Goal: Information Seeking & Learning: Learn about a topic

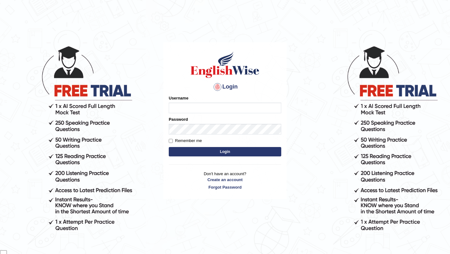
click at [235, 105] on input "Username" at bounding box center [225, 108] width 113 height 11
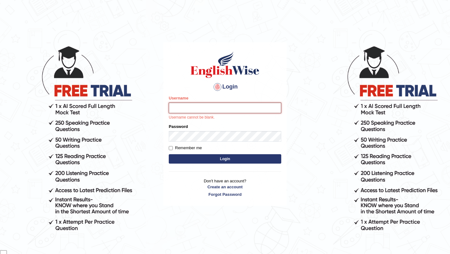
click at [231, 106] on input "Username" at bounding box center [225, 108] width 113 height 11
type input "samsubedi"
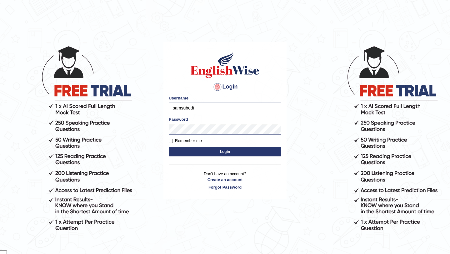
click at [228, 151] on button "Login" at bounding box center [225, 151] width 113 height 9
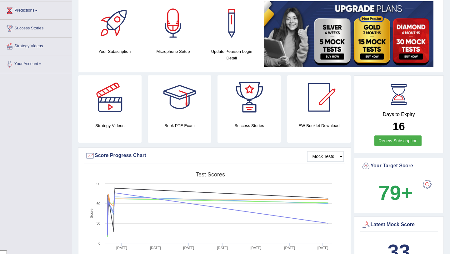
scroll to position [84, 0]
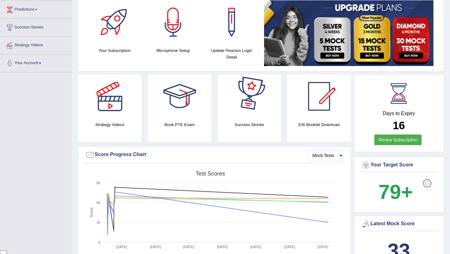
click at [429, 185] on div at bounding box center [427, 183] width 13 height 13
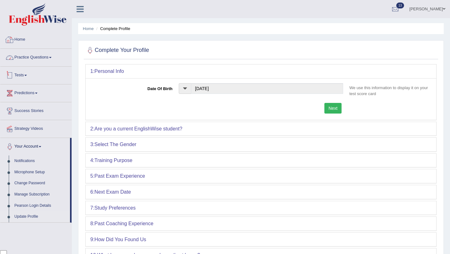
click at [28, 38] on link "Home" at bounding box center [35, 39] width 71 height 16
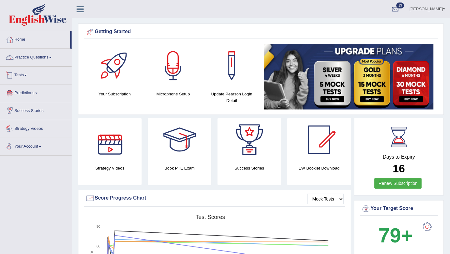
click at [47, 57] on link "Practice Questions" at bounding box center [35, 57] width 71 height 16
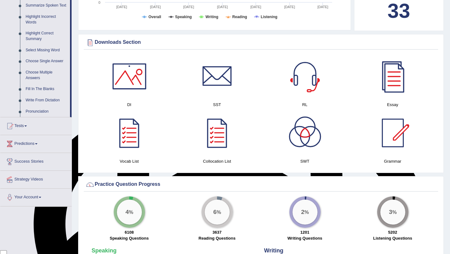
scroll to position [276, 0]
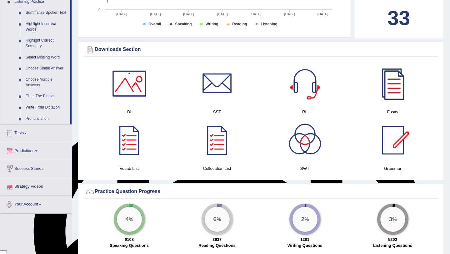
click at [56, 113] on link "Write From Dictation" at bounding box center [46, 107] width 47 height 11
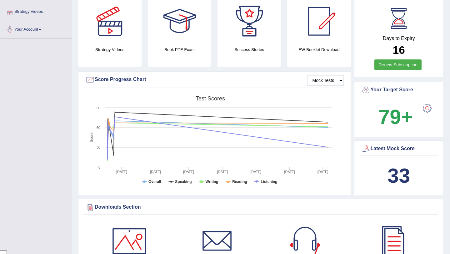
scroll to position [86, 0]
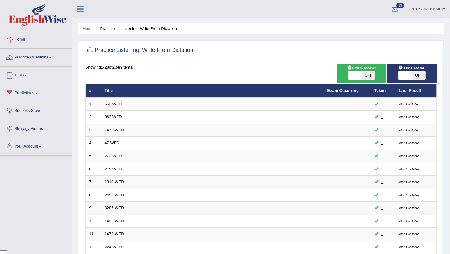
click at [366, 75] on span "OFF" at bounding box center [368, 75] width 13 height 9
checkbox input "true"
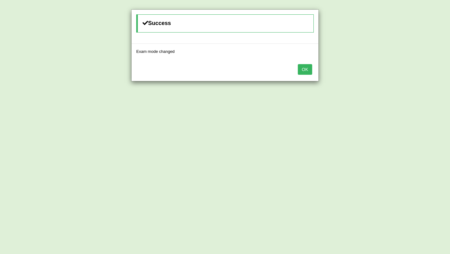
click at [310, 71] on button "OK" at bounding box center [305, 69] width 14 height 11
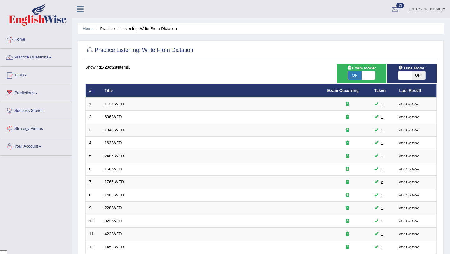
click at [417, 77] on span "OFF" at bounding box center [418, 75] width 13 height 9
checkbox input "true"
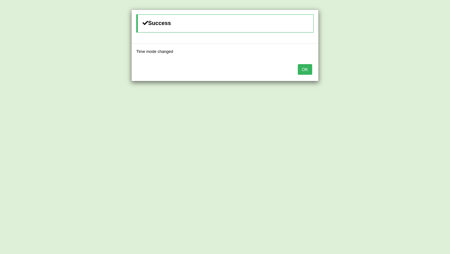
click at [308, 71] on button "OK" at bounding box center [305, 69] width 14 height 11
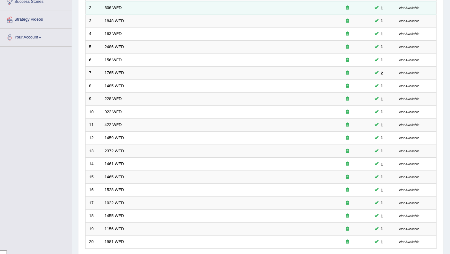
scroll to position [160, 0]
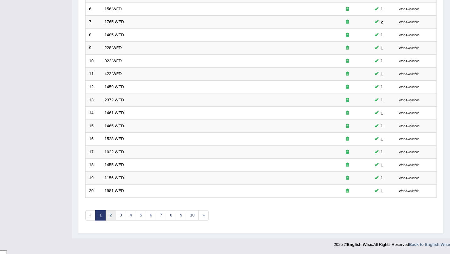
click at [112, 216] on link "2" at bounding box center [110, 215] width 10 height 10
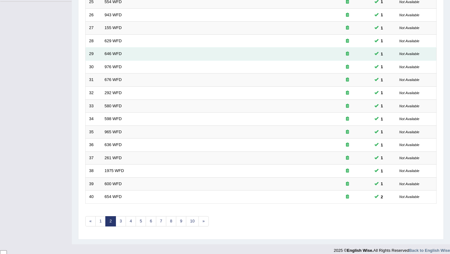
scroll to position [160, 0]
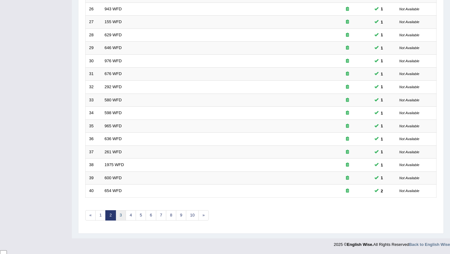
click at [120, 214] on link "3" at bounding box center [121, 215] width 10 height 10
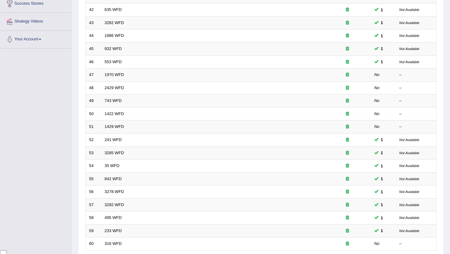
scroll to position [107, 0]
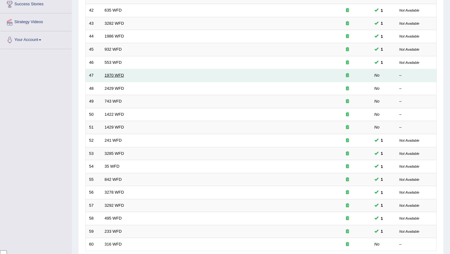
click at [117, 75] on link "1970 WFD" at bounding box center [114, 75] width 19 height 5
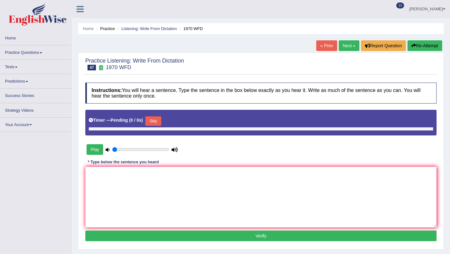
type input "0.4"
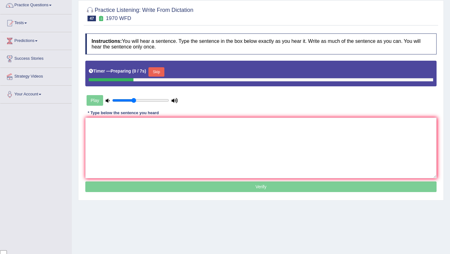
scroll to position [74, 0]
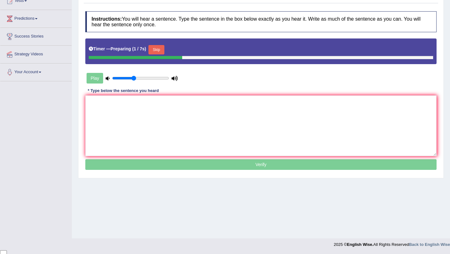
click at [158, 48] on button "Skip" at bounding box center [157, 49] width 16 height 9
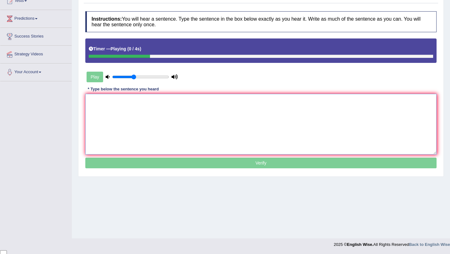
click at [155, 117] on textarea at bounding box center [261, 124] width 352 height 61
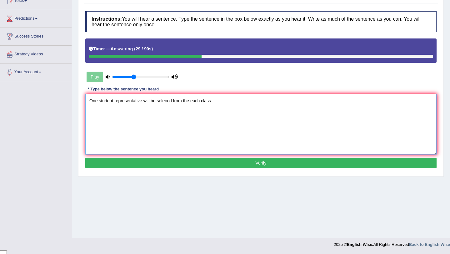
type textarea "One student representative will be seleced from the each class."
click at [257, 162] on button "Verify" at bounding box center [261, 163] width 352 height 11
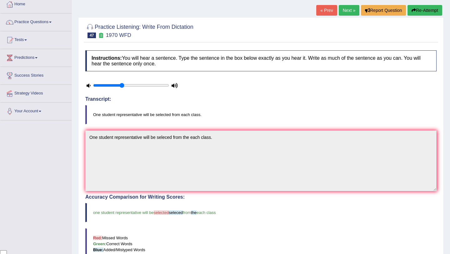
scroll to position [0, 0]
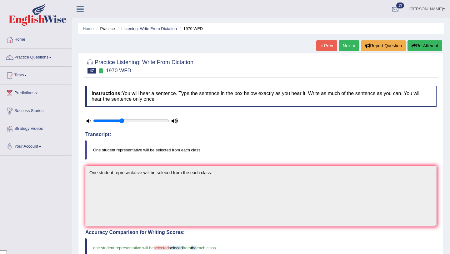
click at [347, 46] on link "Next »" at bounding box center [349, 45] width 21 height 11
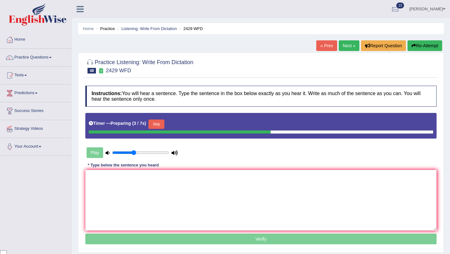
click at [158, 123] on button "Skip" at bounding box center [157, 124] width 16 height 9
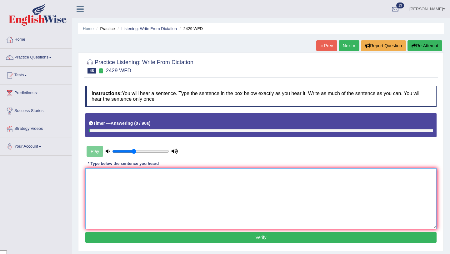
click at [156, 186] on textarea at bounding box center [261, 198] width 352 height 61
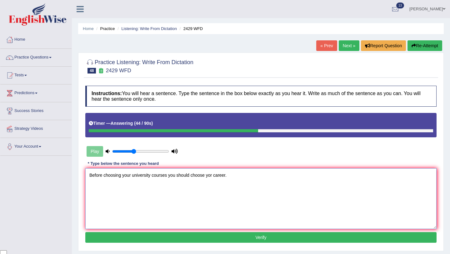
type textarea "Before choosing your university courses you should choose yor career."
click at [243, 236] on button "Verify" at bounding box center [261, 237] width 352 height 11
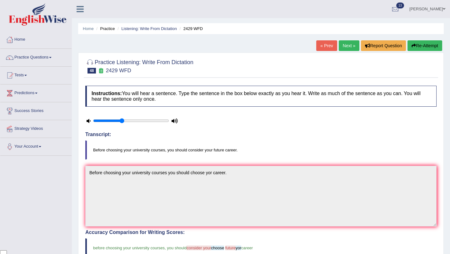
click at [342, 40] on div "Home Practice Listening: Write From Dictation 2429 WFD « Prev Next » Report Que…" at bounding box center [261, 204] width 379 height 408
click at [344, 46] on link "Next »" at bounding box center [349, 45] width 21 height 11
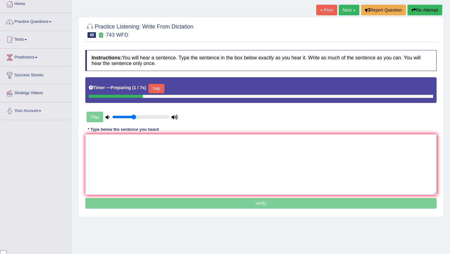
scroll to position [37, 0]
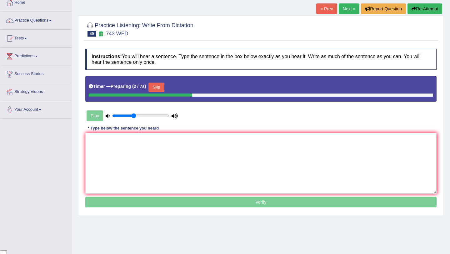
click at [161, 90] on button "Skip" at bounding box center [157, 87] width 16 height 9
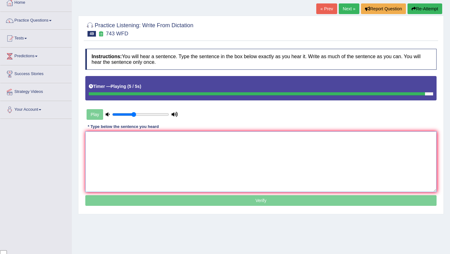
click at [162, 150] on textarea at bounding box center [261, 161] width 352 height 61
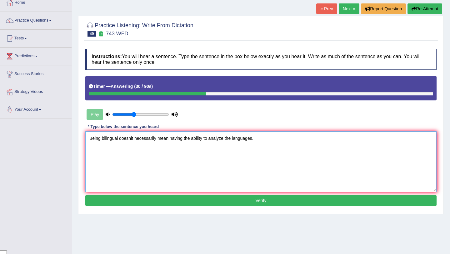
click at [133, 140] on textarea "Being bilingual doesnit necessarily mean having the ability to analyze the lang…" at bounding box center [261, 161] width 352 height 61
click at [137, 139] on textarea "Being bilingual doesnot necessarily mean having the ability to analyze the lang…" at bounding box center [261, 161] width 352 height 61
type textarea "Being bilingual doesnot doesn't necessarily mean having the ability to analyze …"
click at [308, 198] on button "Verify" at bounding box center [261, 200] width 352 height 11
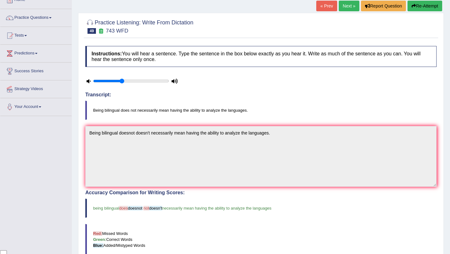
scroll to position [0, 0]
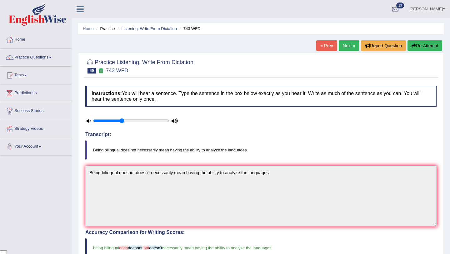
click at [348, 44] on link "Next »" at bounding box center [349, 45] width 21 height 11
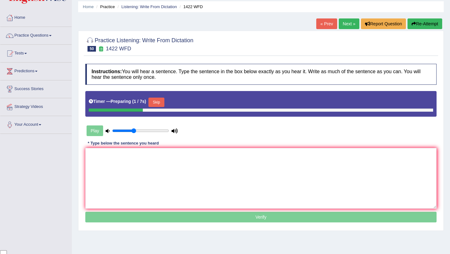
scroll to position [27, 0]
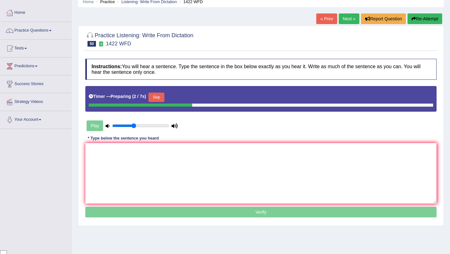
click at [161, 98] on button "Skip" at bounding box center [157, 97] width 16 height 9
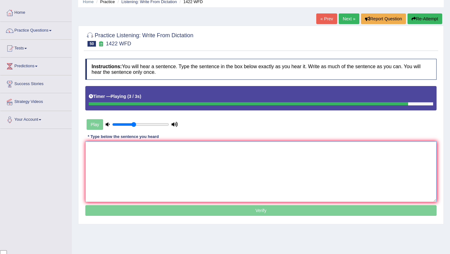
click at [166, 160] on textarea at bounding box center [261, 171] width 352 height 61
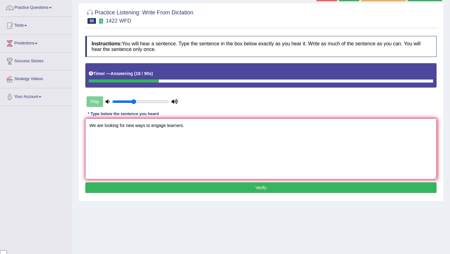
scroll to position [57, 0]
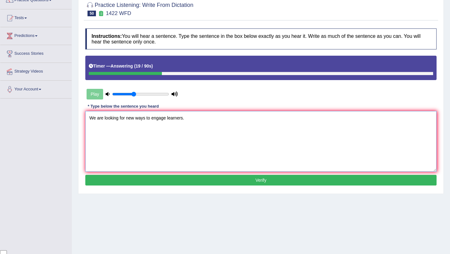
type textarea "We are looking for new ways to engage learners."
click at [229, 179] on button "Verify" at bounding box center [261, 180] width 352 height 11
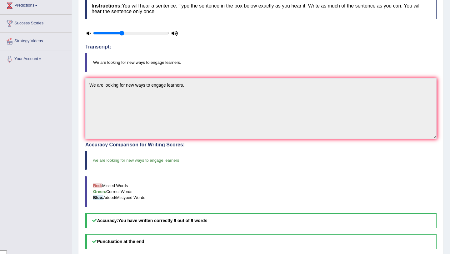
scroll to position [0, 0]
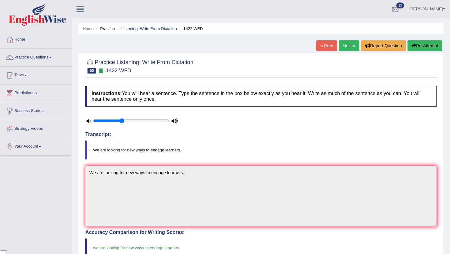
click at [346, 44] on link "Next »" at bounding box center [349, 45] width 21 height 11
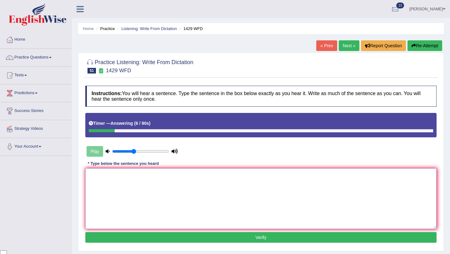
click at [193, 180] on textarea at bounding box center [261, 198] width 352 height 61
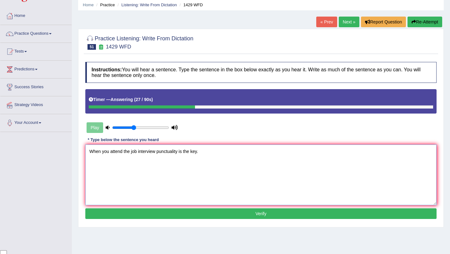
scroll to position [24, 0]
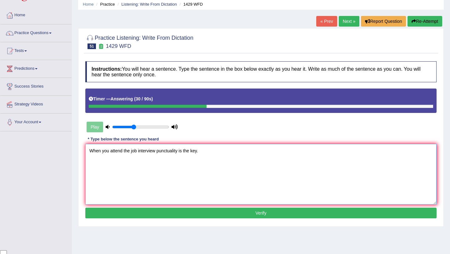
type textarea "When you attend the job interview punctuality is the key."
click at [262, 212] on button "Verify" at bounding box center [261, 213] width 352 height 11
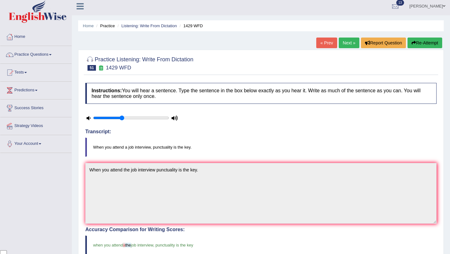
scroll to position [0, 0]
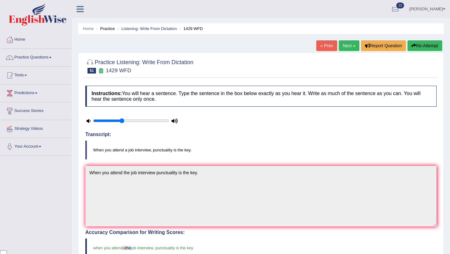
click at [343, 43] on link "Next »" at bounding box center [349, 45] width 21 height 11
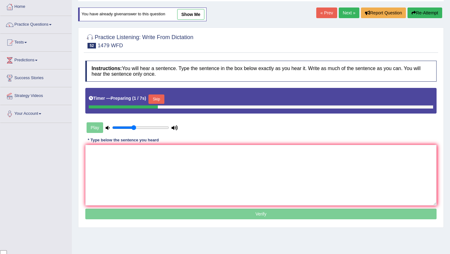
scroll to position [37, 0]
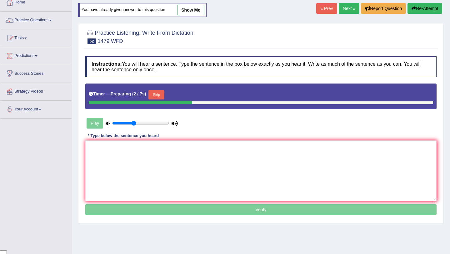
click at [160, 97] on button "Skip" at bounding box center [157, 94] width 16 height 9
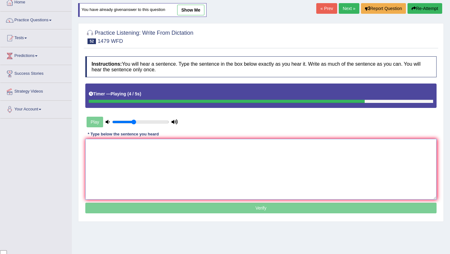
click at [180, 160] on textarea at bounding box center [261, 169] width 352 height 61
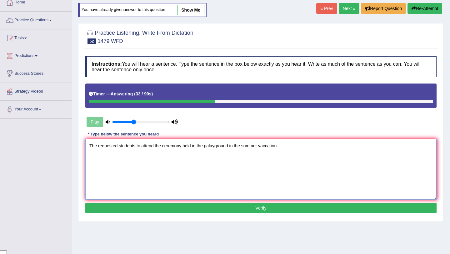
click at [98, 146] on textarea "The requested students to attend the ceremony held in the palayground in the su…" at bounding box center [261, 169] width 352 height 61
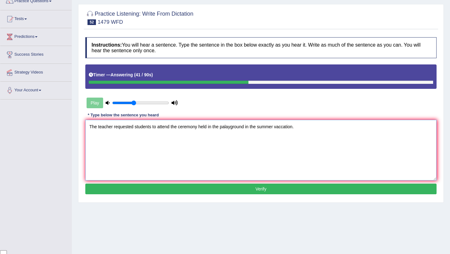
scroll to position [61, 0]
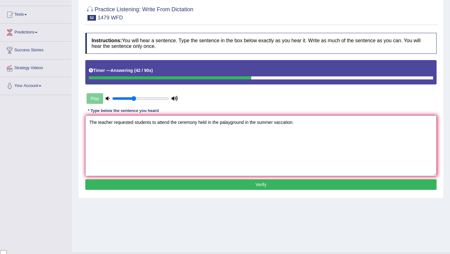
type textarea "The teacher requested students to attend the ceremony held in the palayground i…"
click at [226, 184] on button "Verify" at bounding box center [261, 184] width 352 height 11
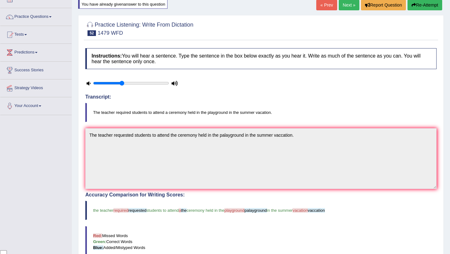
scroll to position [40, 0]
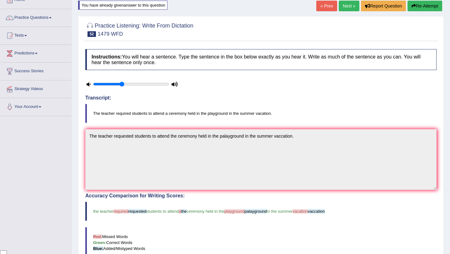
click at [426, 3] on button "Re-Attempt" at bounding box center [425, 6] width 35 height 11
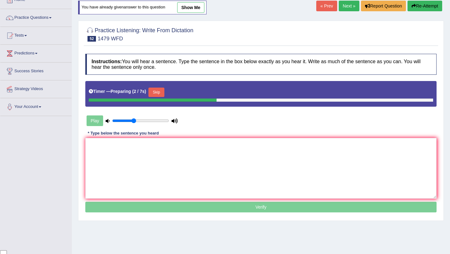
click at [158, 91] on button "Skip" at bounding box center [157, 92] width 16 height 9
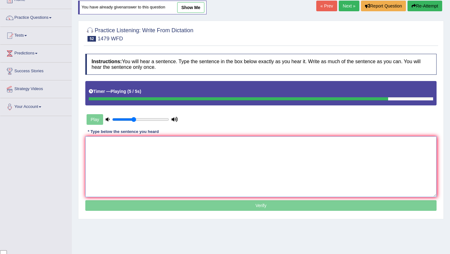
click at [167, 154] on textarea at bounding box center [261, 166] width 352 height 61
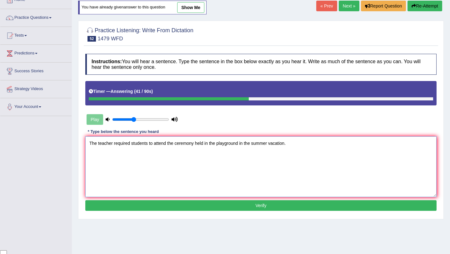
click at [131, 145] on textarea "The teacher required students to attend the ceremony held in the playground in …" at bounding box center [261, 166] width 352 height 61
click at [186, 143] on textarea "The teacher required the a students to attend the ceremony held in the playgrou…" at bounding box center [261, 166] width 352 height 61
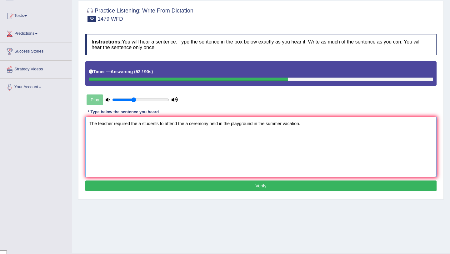
scroll to position [61, 0]
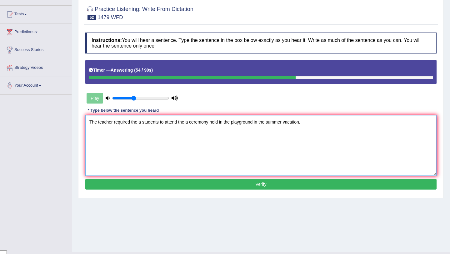
type textarea "The teacher required the a students to attend the a ceremony held in the playgr…"
click at [268, 185] on button "Verify" at bounding box center [261, 184] width 352 height 11
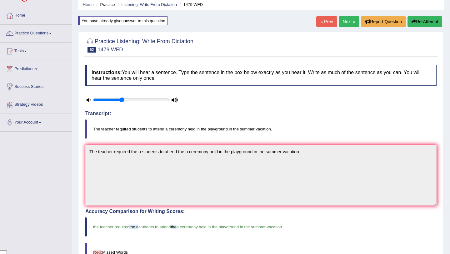
scroll to position [0, 0]
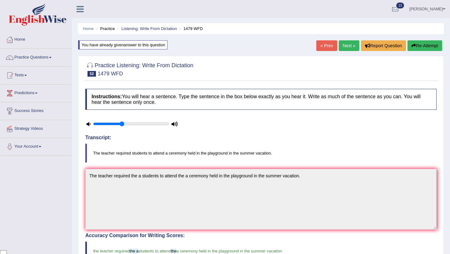
click at [343, 50] on link "Next »" at bounding box center [349, 45] width 21 height 11
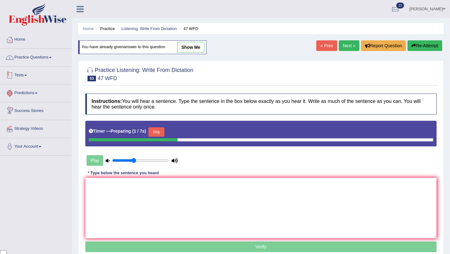
click at [48, 61] on link "Practice Questions" at bounding box center [35, 57] width 71 height 16
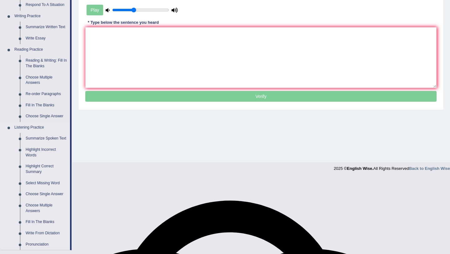
scroll to position [151, 0]
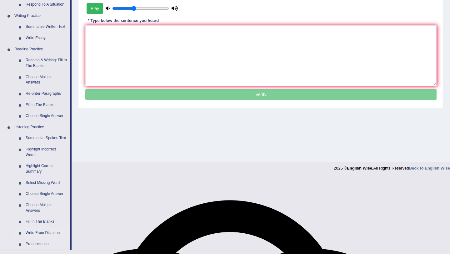
click at [47, 239] on link "Write From Dictation" at bounding box center [46, 232] width 47 height 11
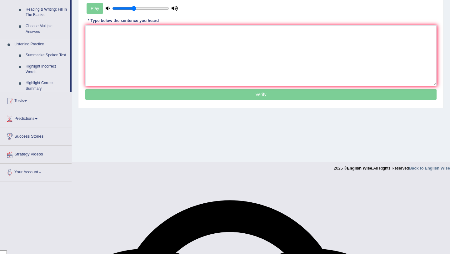
scroll to position [74, 0]
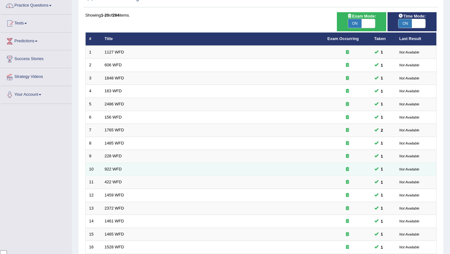
scroll to position [160, 0]
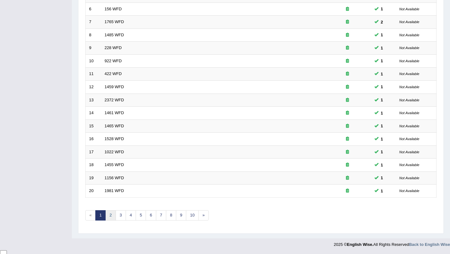
click at [111, 217] on link "2" at bounding box center [110, 215] width 10 height 10
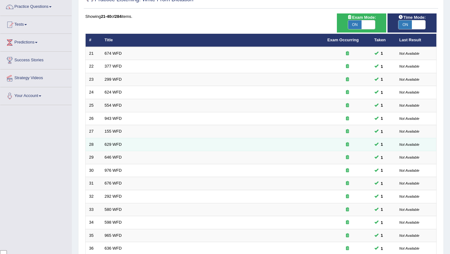
scroll to position [160, 0]
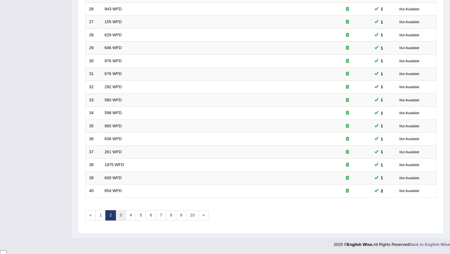
click at [122, 214] on link "3" at bounding box center [121, 215] width 10 height 10
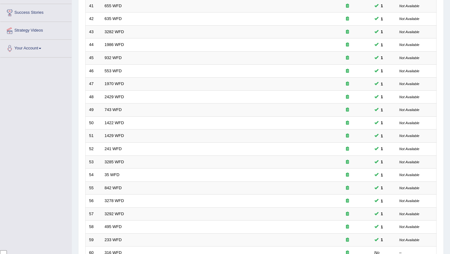
scroll to position [160, 0]
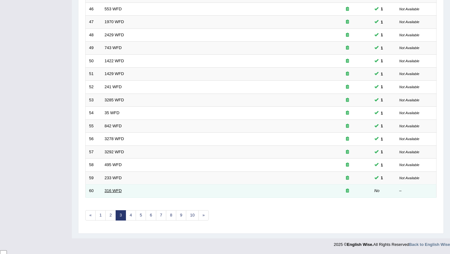
click at [119, 191] on link "316 WFD" at bounding box center [113, 190] width 17 height 5
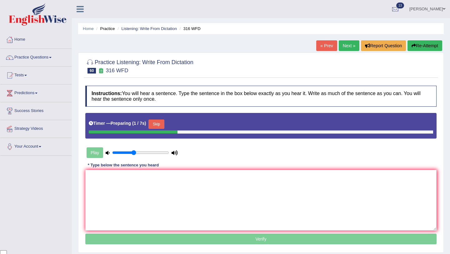
click at [161, 121] on button "Skip" at bounding box center [157, 124] width 16 height 9
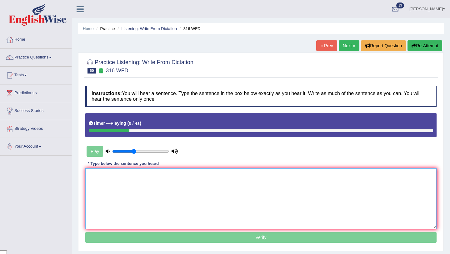
click at [152, 190] on textarea at bounding box center [261, 198] width 352 height 61
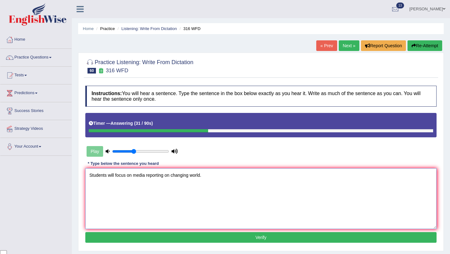
click at [173, 177] on textarea "Students will focus on media reporting on changing world." at bounding box center [261, 198] width 352 height 61
type textarea "Students will focus on media reporting on the changing world."
click at [219, 242] on button "Verify" at bounding box center [261, 237] width 352 height 11
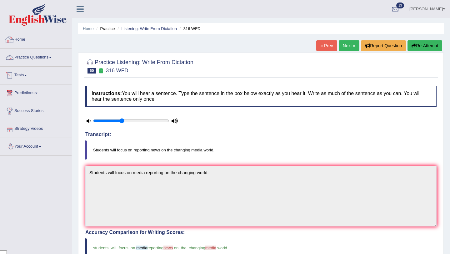
click at [48, 59] on link "Practice Questions" at bounding box center [35, 57] width 71 height 16
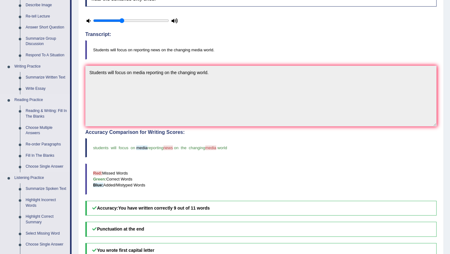
scroll to position [99, 0]
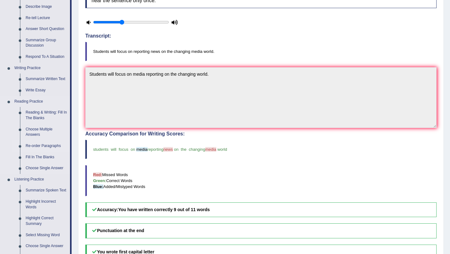
click at [60, 144] on link "Re-order Paragraphs" at bounding box center [46, 145] width 47 height 11
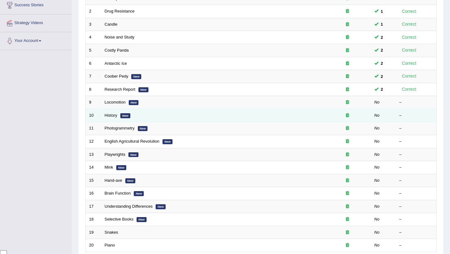
scroll to position [103, 0]
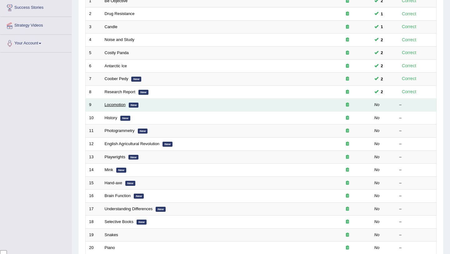
click at [116, 107] on link "Locomotion" at bounding box center [115, 104] width 21 height 5
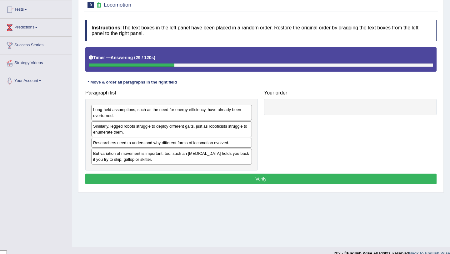
scroll to position [74, 0]
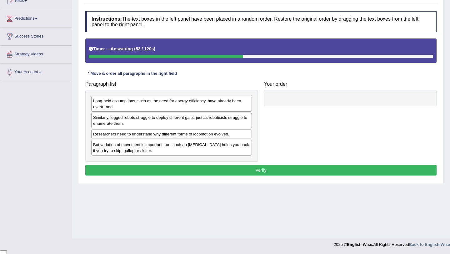
drag, startPoint x: 192, startPoint y: 101, endPoint x: 252, endPoint y: 92, distance: 60.7
drag, startPoint x: 226, startPoint y: 105, endPoint x: 318, endPoint y: 94, distance: 92.0
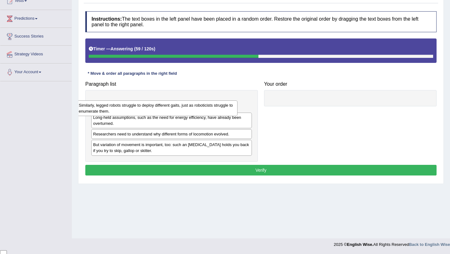
drag, startPoint x: 226, startPoint y: 114, endPoint x: 221, endPoint y: 131, distance: 17.5
click at [221, 116] on div "Similarly, legged robots struggle to deploy different gaits, just as roboticist…" at bounding box center [157, 108] width 161 height 16
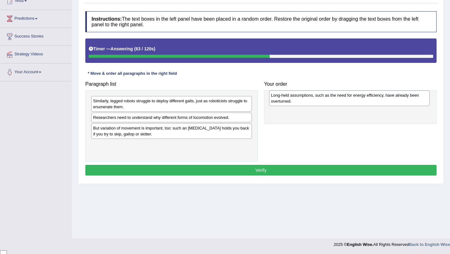
drag, startPoint x: 210, startPoint y: 100, endPoint x: 388, endPoint y: 94, distance: 178.1
click at [388, 94] on div "Long-held assumptions, such as the need for energy efficiency, have already bee…" at bounding box center [349, 98] width 161 height 16
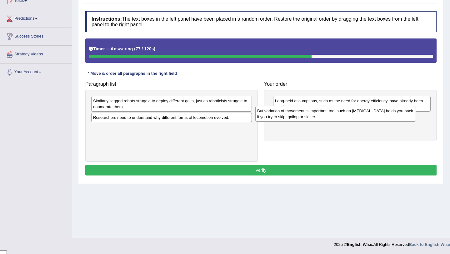
drag, startPoint x: 226, startPoint y: 131, endPoint x: 390, endPoint y: 114, distance: 165.1
click at [390, 114] on div "But variation of movement is important, too: such an [MEDICAL_DATA] holds you b…" at bounding box center [336, 114] width 161 height 16
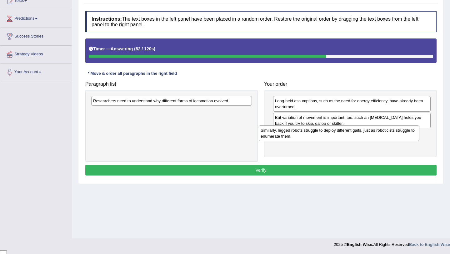
drag, startPoint x: 200, startPoint y: 106, endPoint x: 368, endPoint y: 135, distance: 170.5
click at [368, 135] on div "Similarly, legged robots struggle to deploy different gaits, just as roboticist…" at bounding box center [339, 133] width 161 height 16
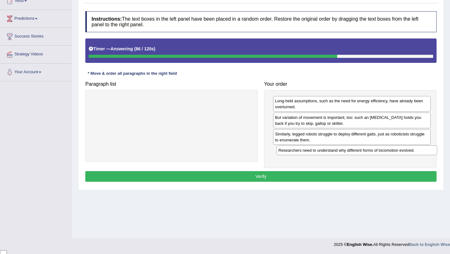
drag, startPoint x: 221, startPoint y: 102, endPoint x: 407, endPoint y: 151, distance: 192.5
click at [407, 151] on div "Researchers need to understand why different forms of locomotion evolved." at bounding box center [357, 150] width 161 height 10
click at [361, 177] on button "Verify" at bounding box center [261, 176] width 352 height 11
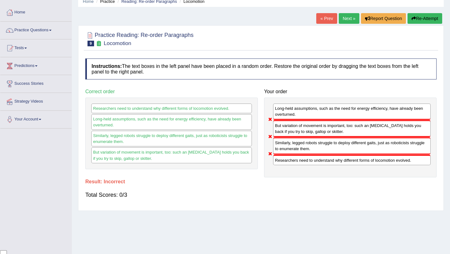
scroll to position [5, 0]
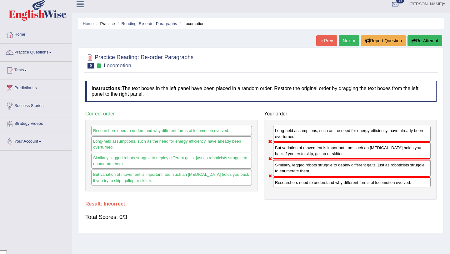
click at [420, 36] on button "Re-Attempt" at bounding box center [425, 40] width 35 height 11
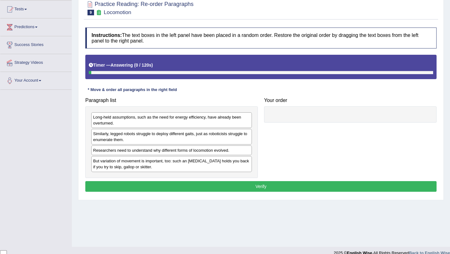
scroll to position [70, 0]
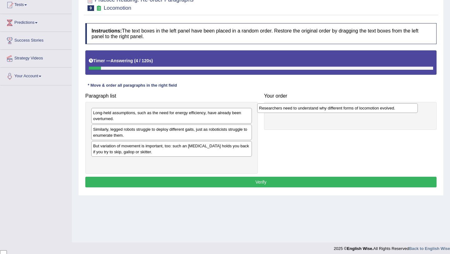
drag, startPoint x: 212, startPoint y: 147, endPoint x: 382, endPoint y: 109, distance: 173.5
click at [382, 109] on div "Researchers need to understand why different forms of locomotion evolved." at bounding box center [337, 108] width 161 height 10
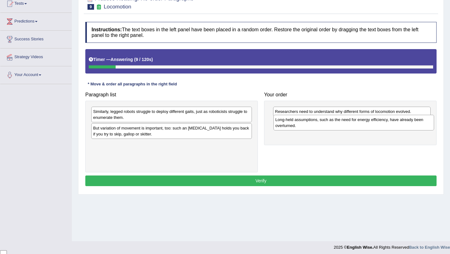
drag, startPoint x: 208, startPoint y: 116, endPoint x: 391, endPoint y: 124, distance: 182.6
click at [391, 124] on div "Long-held assumptions, such as the need for energy efficiency, have already bee…" at bounding box center [354, 123] width 161 height 16
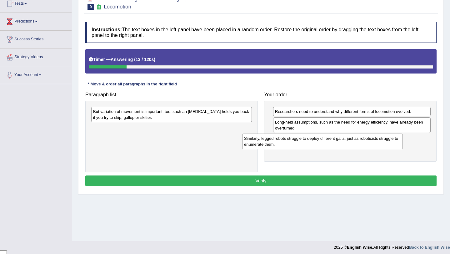
drag, startPoint x: 222, startPoint y: 115, endPoint x: 375, endPoint y: 139, distance: 155.5
click at [375, 139] on div "Similarly, legged robots struggle to deploy different gaits, just as roboticist…" at bounding box center [322, 142] width 161 height 16
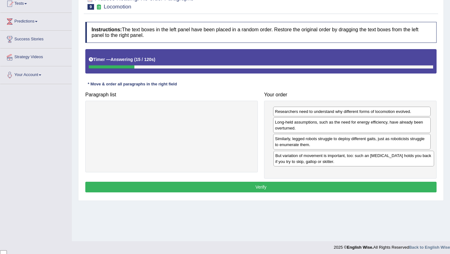
drag, startPoint x: 229, startPoint y: 109, endPoint x: 412, endPoint y: 154, distance: 188.0
click at [412, 154] on div "But variation of movement is important, too: such an [MEDICAL_DATA] holds you b…" at bounding box center [354, 159] width 161 height 16
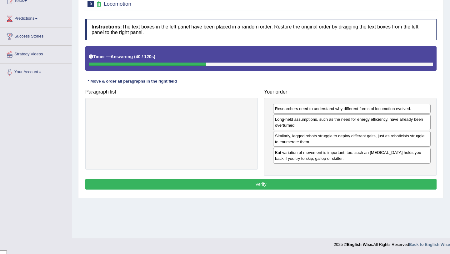
click at [390, 182] on button "Verify" at bounding box center [261, 184] width 352 height 11
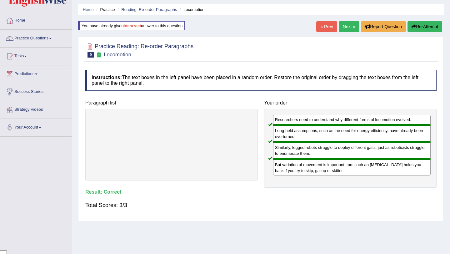
scroll to position [0, 0]
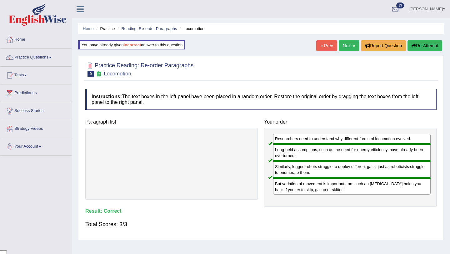
click at [345, 47] on link "Next »" at bounding box center [349, 45] width 21 height 11
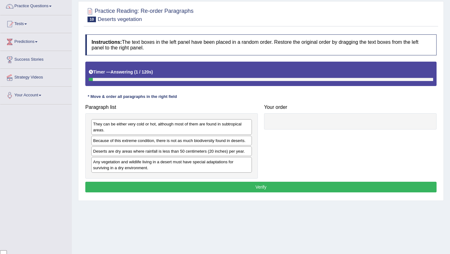
scroll to position [54, 0]
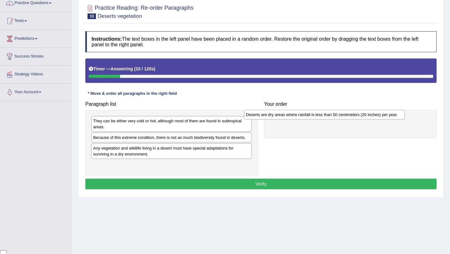
drag, startPoint x: 221, startPoint y: 149, endPoint x: 373, endPoint y: 116, distance: 156.2
click at [374, 116] on div "Deserts are dry areas where rainfall is less than 50 centimeters (20 inches) pe…" at bounding box center [324, 115] width 161 height 10
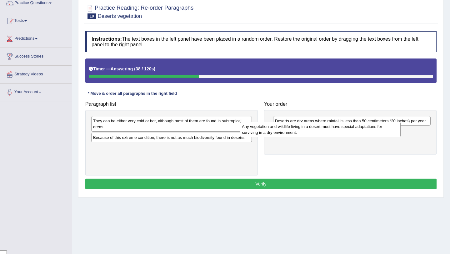
drag, startPoint x: 225, startPoint y: 150, endPoint x: 378, endPoint y: 130, distance: 154.4
click at [378, 130] on div "Any vegetation and wildlife living in a desert must have special adaptations fo…" at bounding box center [320, 130] width 161 height 16
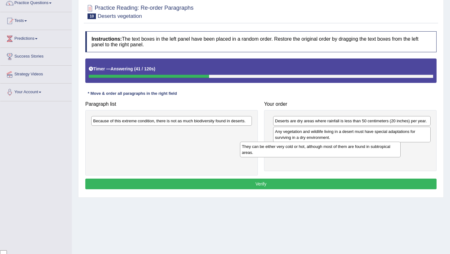
drag, startPoint x: 211, startPoint y: 123, endPoint x: 365, endPoint y: 147, distance: 156.7
click at [365, 147] on div "They can be either very cold or hot, although most of them are found in subtrop…" at bounding box center [320, 150] width 161 height 16
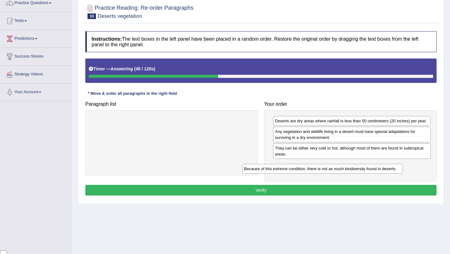
drag, startPoint x: 231, startPoint y: 121, endPoint x: 387, endPoint y: 165, distance: 162.6
click at [387, 166] on div "Because of this extreme condition, there is not as much biodiversity found in d…" at bounding box center [322, 169] width 161 height 10
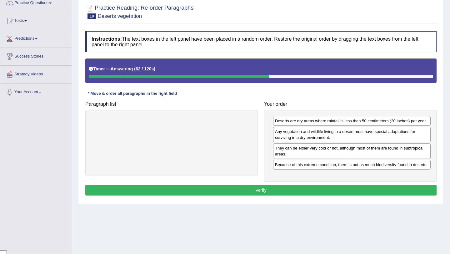
click at [323, 196] on button "Verify" at bounding box center [261, 190] width 352 height 11
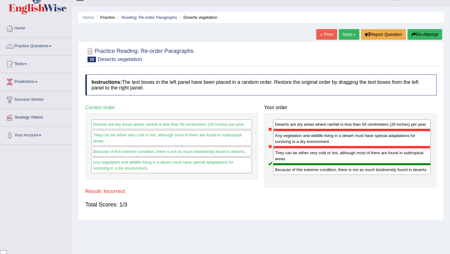
scroll to position [0, 0]
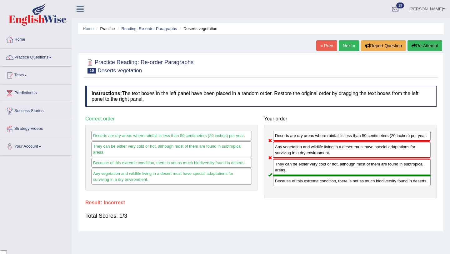
click at [418, 44] on button "Re-Attempt" at bounding box center [425, 45] width 35 height 11
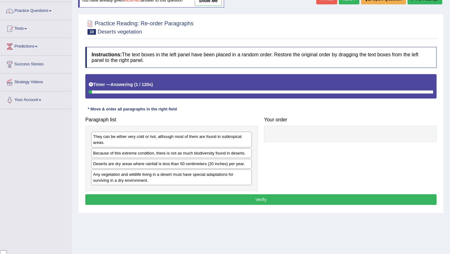
scroll to position [74, 0]
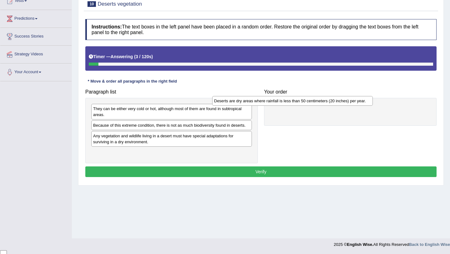
drag, startPoint x: 220, startPoint y: 138, endPoint x: 353, endPoint y: 108, distance: 136.5
click at [353, 106] on div "Deserts are dry areas where rainfall is less than 50 centimeters (20 inches) pe…" at bounding box center [292, 101] width 161 height 10
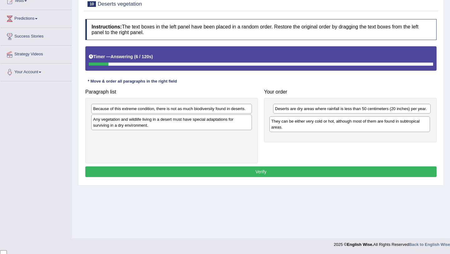
drag, startPoint x: 237, startPoint y: 111, endPoint x: 421, endPoint y: 120, distance: 184.1
click at [423, 120] on div "They can be either very cold or hot, although most of them are found in subtrop…" at bounding box center [350, 124] width 161 height 16
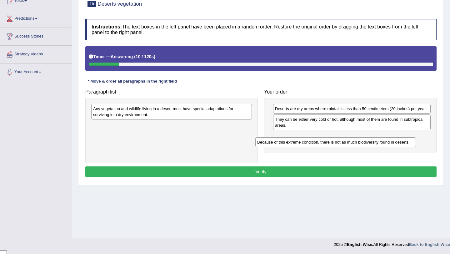
drag, startPoint x: 223, startPoint y: 106, endPoint x: 390, endPoint y: 139, distance: 170.0
click at [389, 140] on div "Because of this extreme condition, there is not as much biodiversity found in d…" at bounding box center [336, 142] width 161 height 10
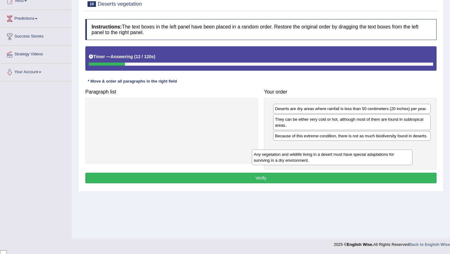
drag, startPoint x: 222, startPoint y: 113, endPoint x: 388, endPoint y: 159, distance: 172.2
click at [388, 159] on div "Any vegetation and wildlife living in a desert must have special adaptations fo…" at bounding box center [332, 158] width 161 height 16
